Goal: Information Seeking & Learning: Learn about a topic

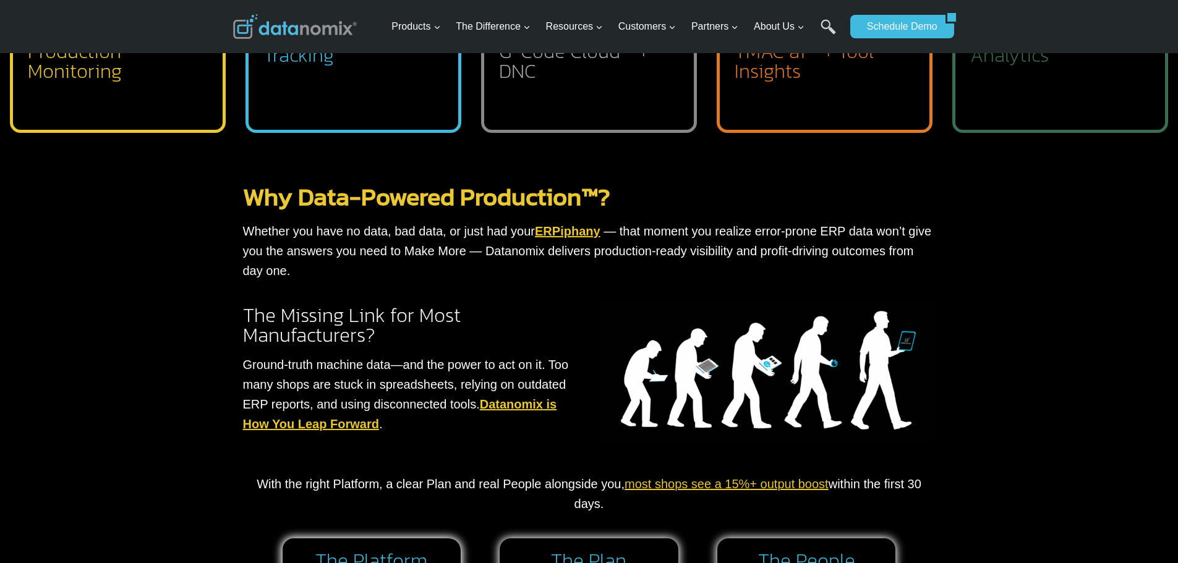
scroll to position [465, 0]
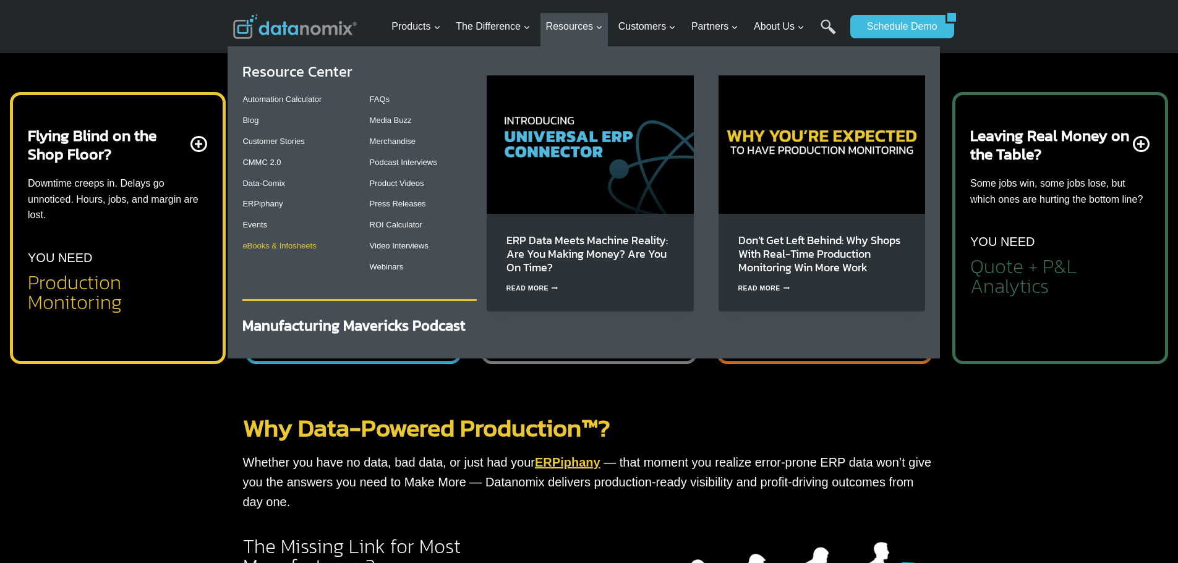
click at [277, 245] on link "eBooks & Infosheets" at bounding box center [279, 245] width 74 height 9
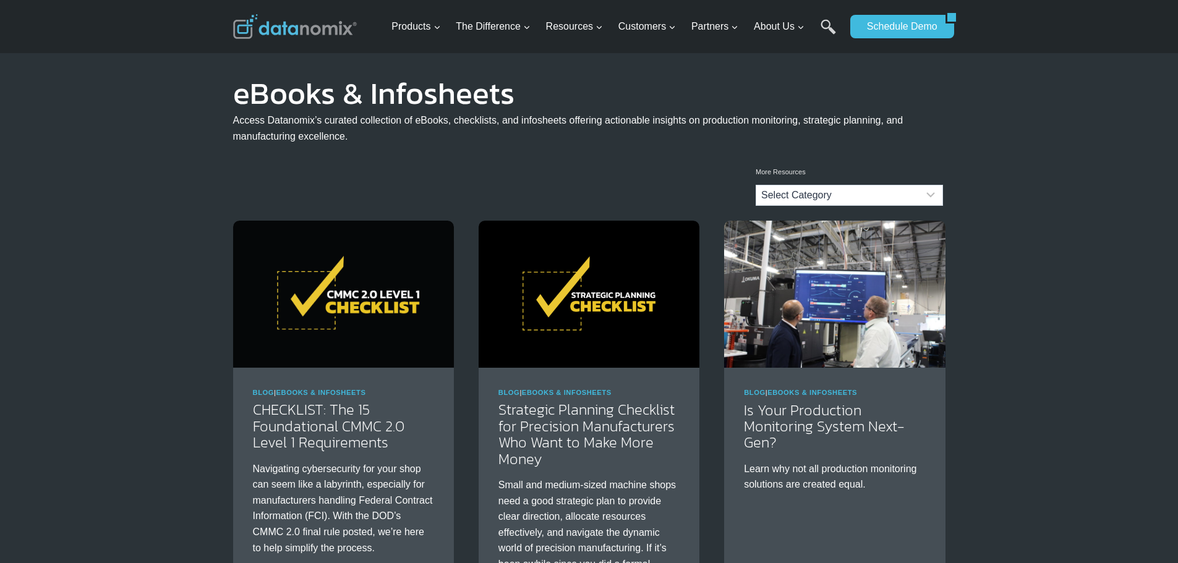
scroll to position [62, 0]
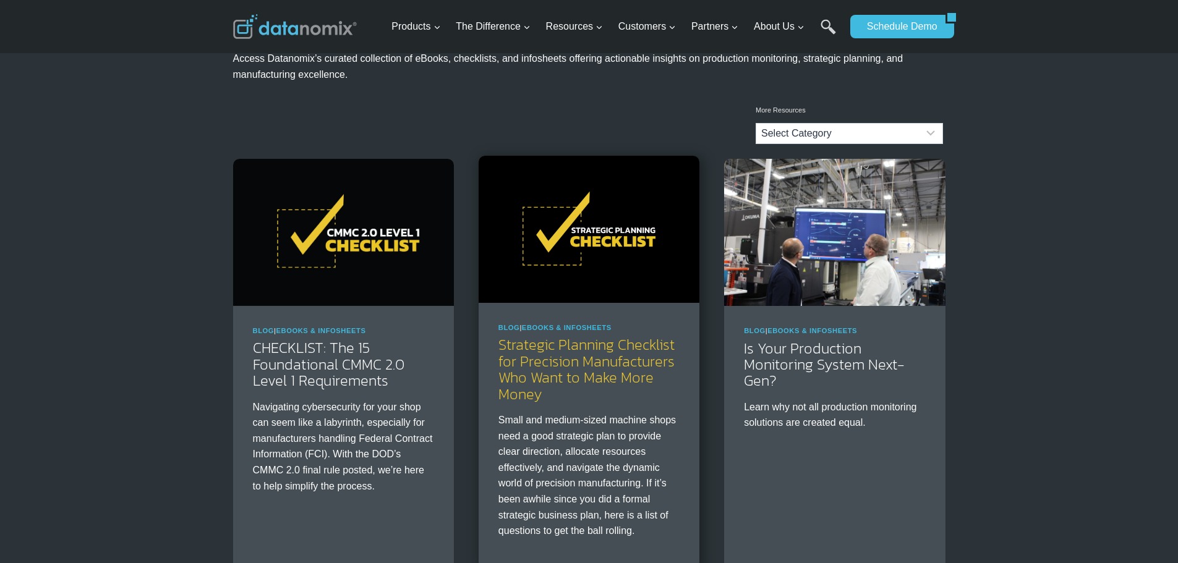
click at [606, 360] on link "Strategic Planning Checklist for Precision Manufacturers Who Want to Make More …" at bounding box center [586, 369] width 176 height 70
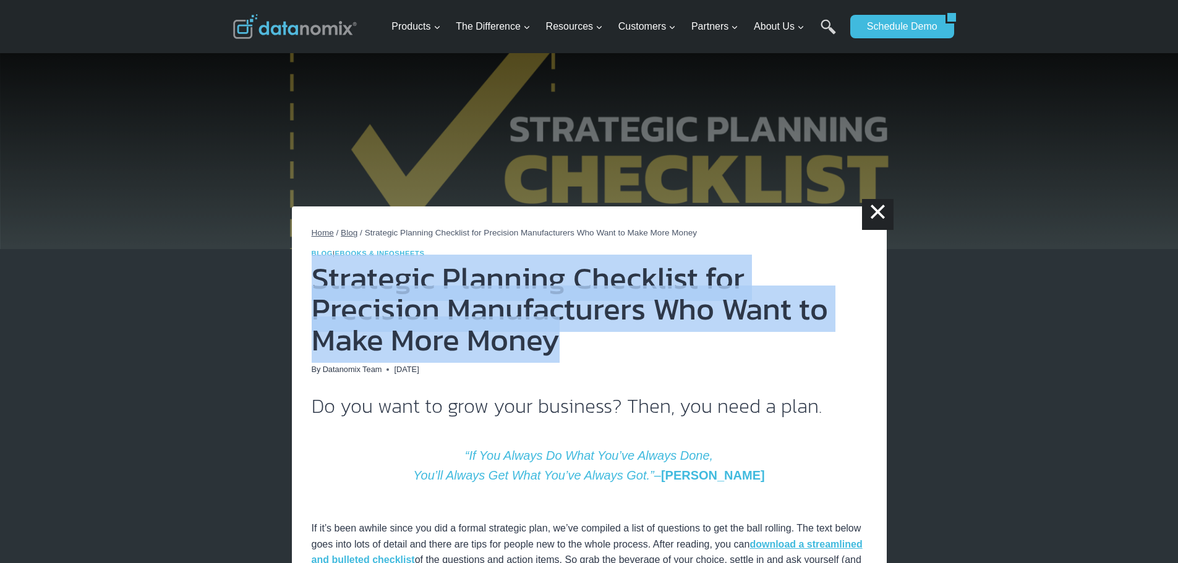
drag, startPoint x: 570, startPoint y: 341, endPoint x: 314, endPoint y: 293, distance: 260.5
click at [314, 293] on h1 "Strategic Planning Checklist for Precision Manufacturers Who Want to Make More …" at bounding box center [589, 309] width 555 height 93
copy h1 "Strategic Planning Checklist for Precision Manufacturers Who Want to Make More …"
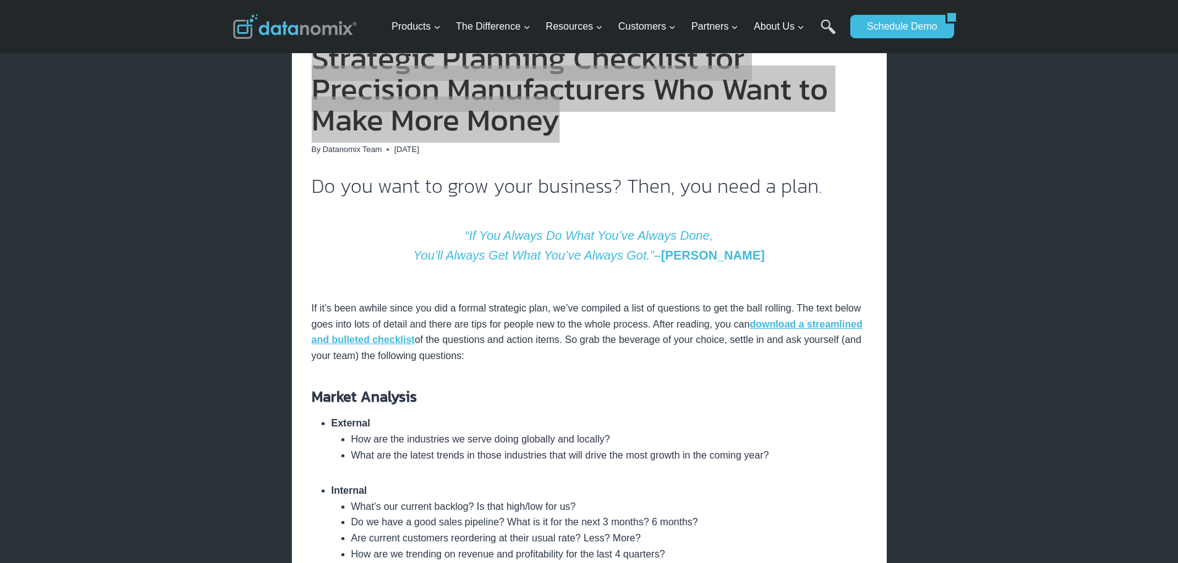
scroll to position [247, 0]
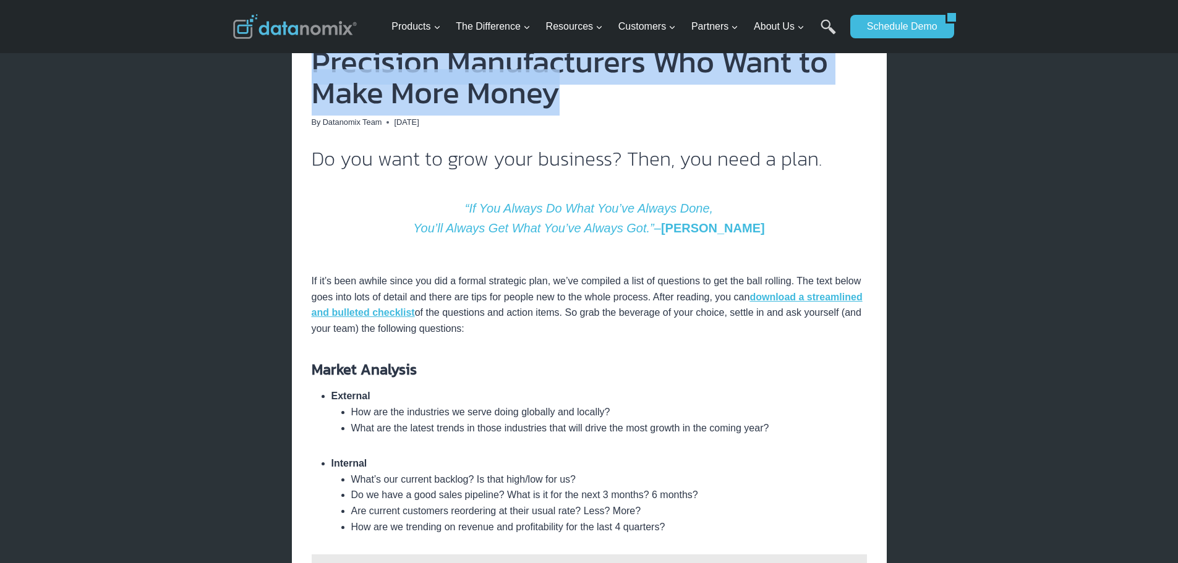
drag, startPoint x: 475, startPoint y: 328, endPoint x: 309, endPoint y: 286, distance: 170.8
copy p "If it’s been awhile since you did a formal strategic plan, we’ve compiled a lis…"
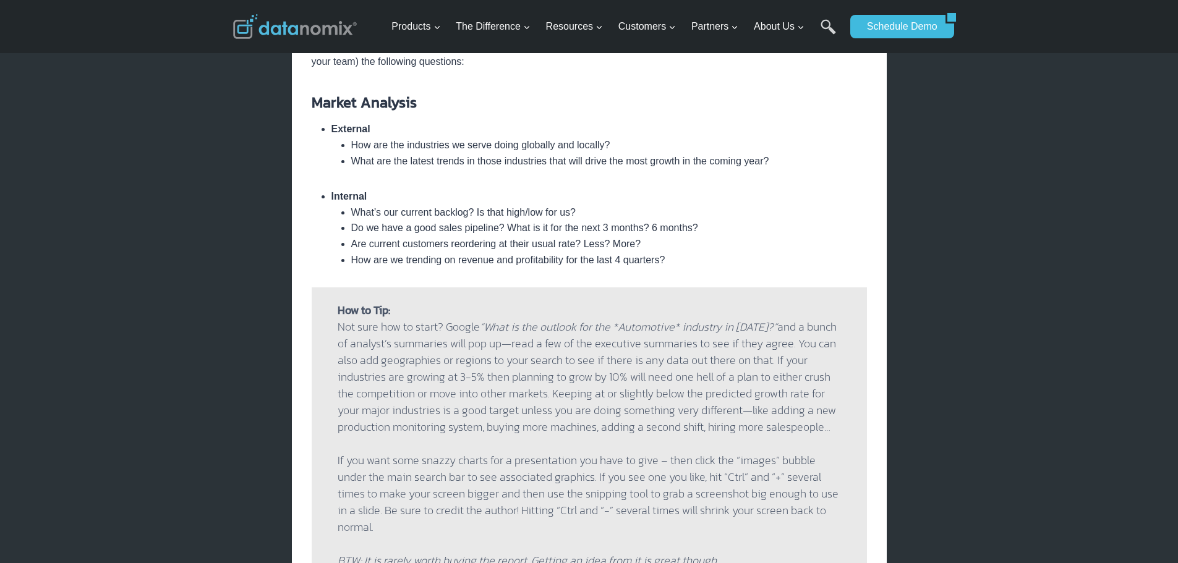
scroll to position [556, 0]
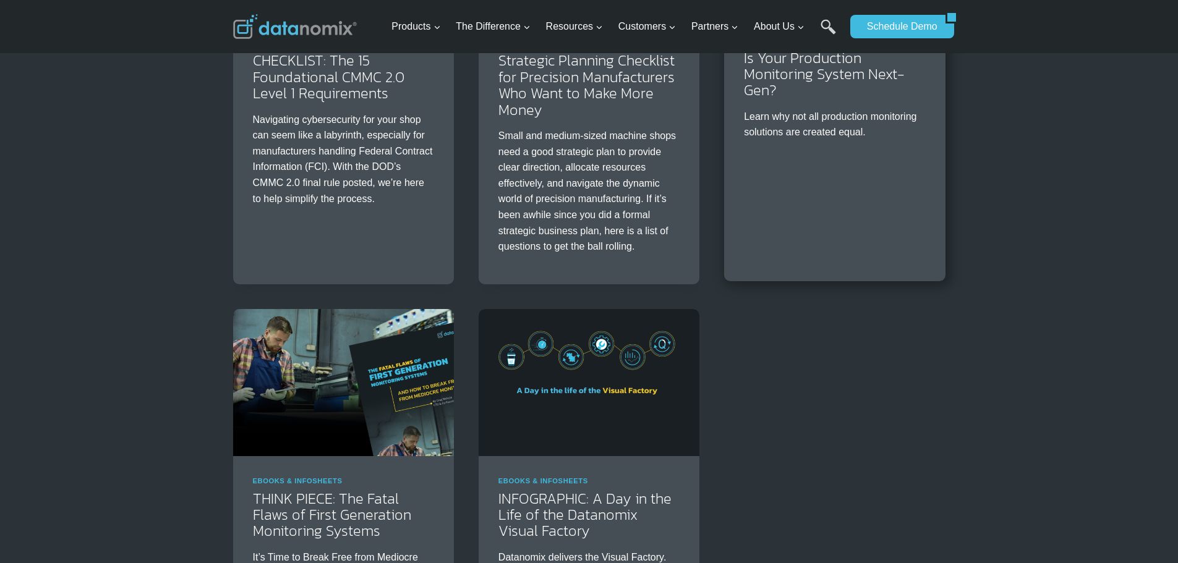
scroll to position [371, 0]
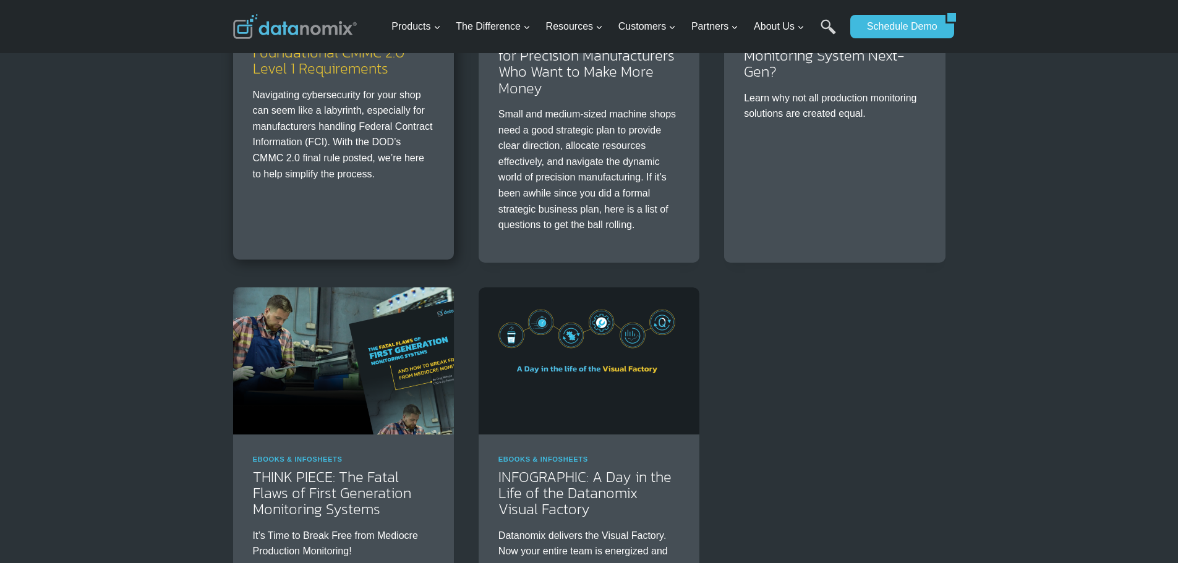
click at [330, 79] on link "CHECKLIST: The 15 Foundational CMMC 2.0 Level 1 Requirements" at bounding box center [328, 52] width 151 height 54
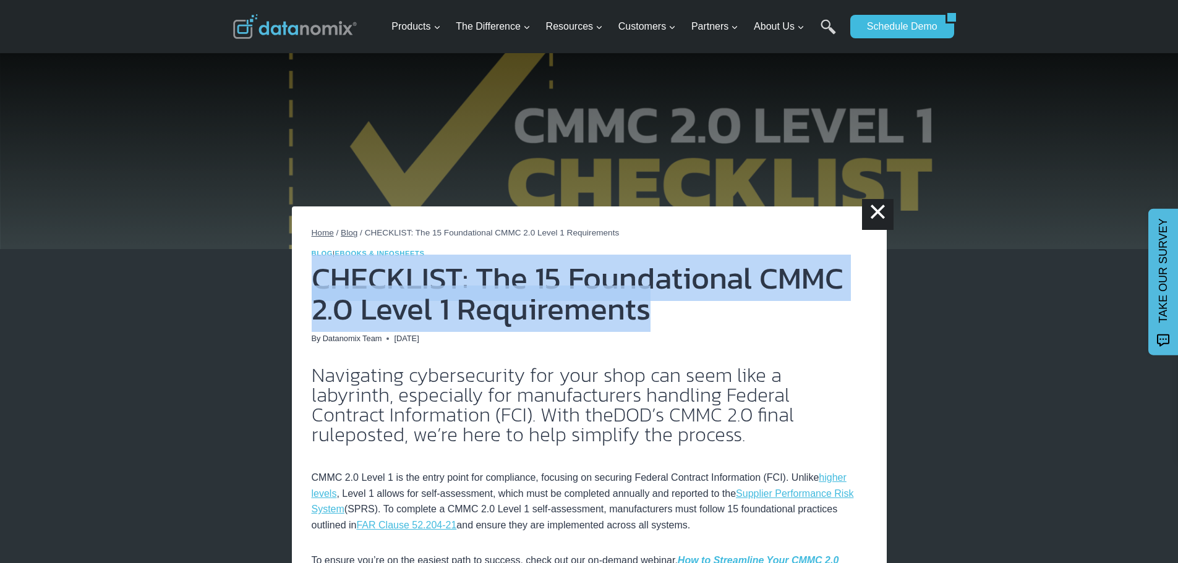
drag, startPoint x: 687, startPoint y: 312, endPoint x: 302, endPoint y: 291, distance: 385.2
copy h1 "CHECKLIST: The 15 Foundational CMMC 2.0 Level 1 Requirements"
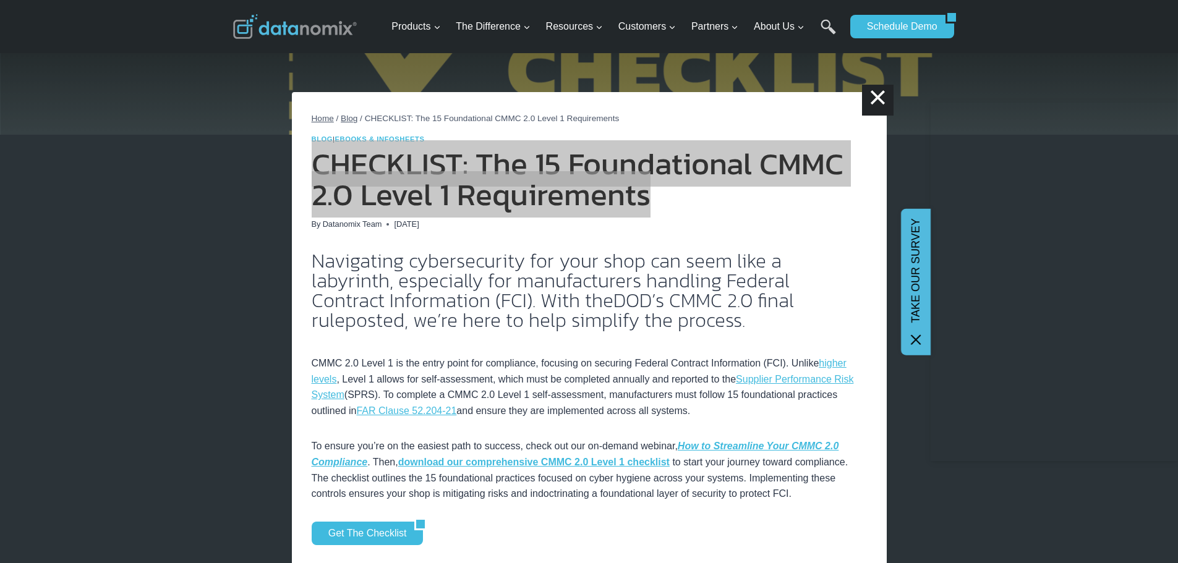
scroll to position [124, 0]
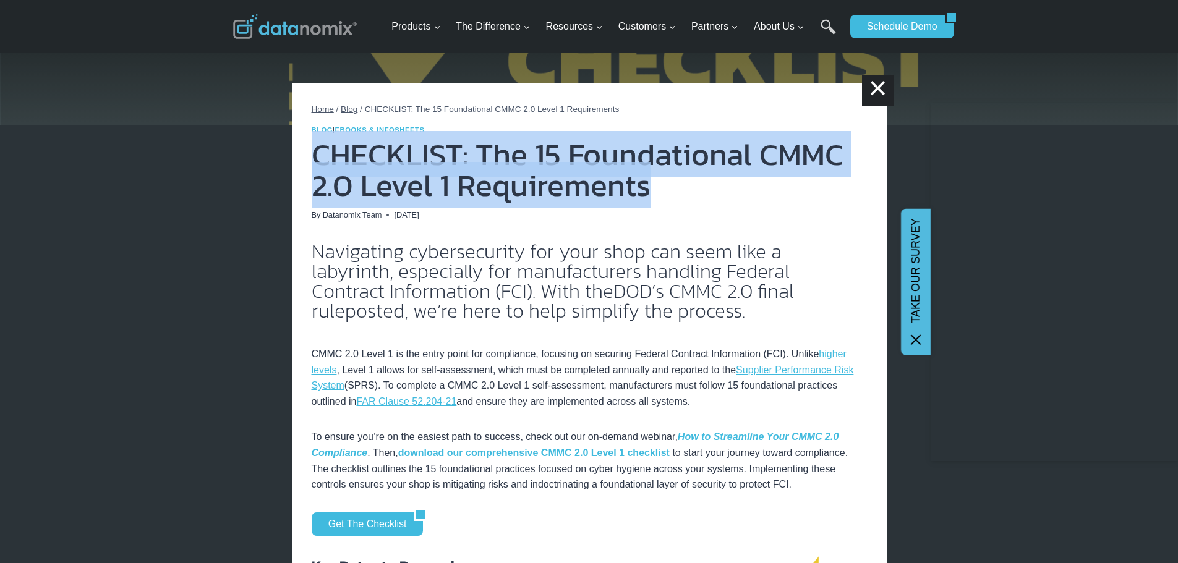
drag, startPoint x: 662, startPoint y: 317, endPoint x: 300, endPoint y: 255, distance: 366.9
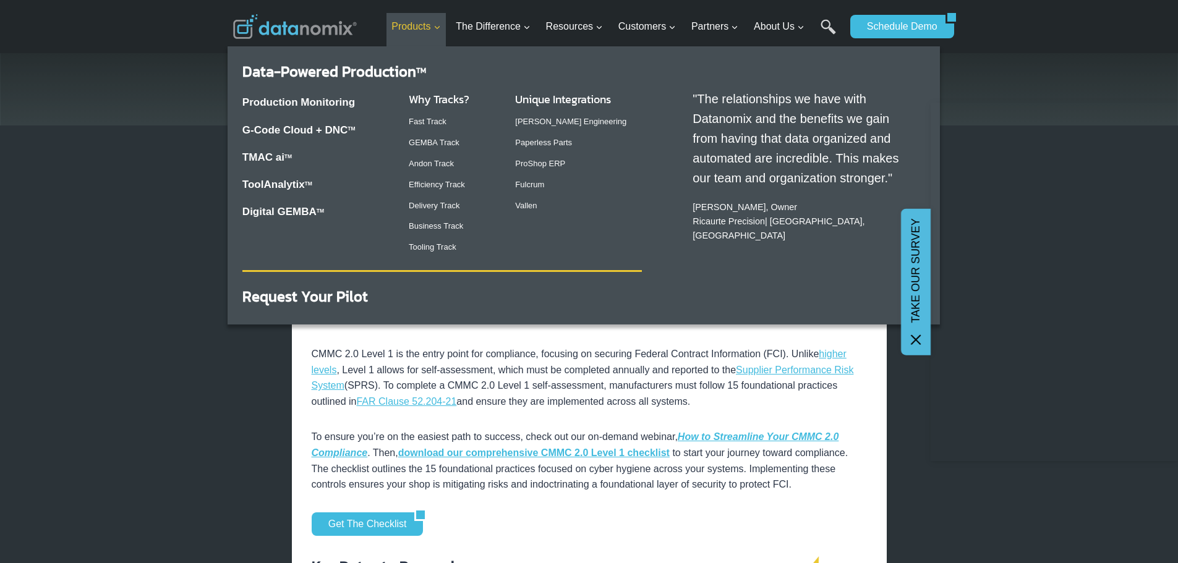
copy h2 "Navigating cybersecurity for your shop can seem like a labyrinth, especially fo…"
